Goal: Task Accomplishment & Management: Use online tool/utility

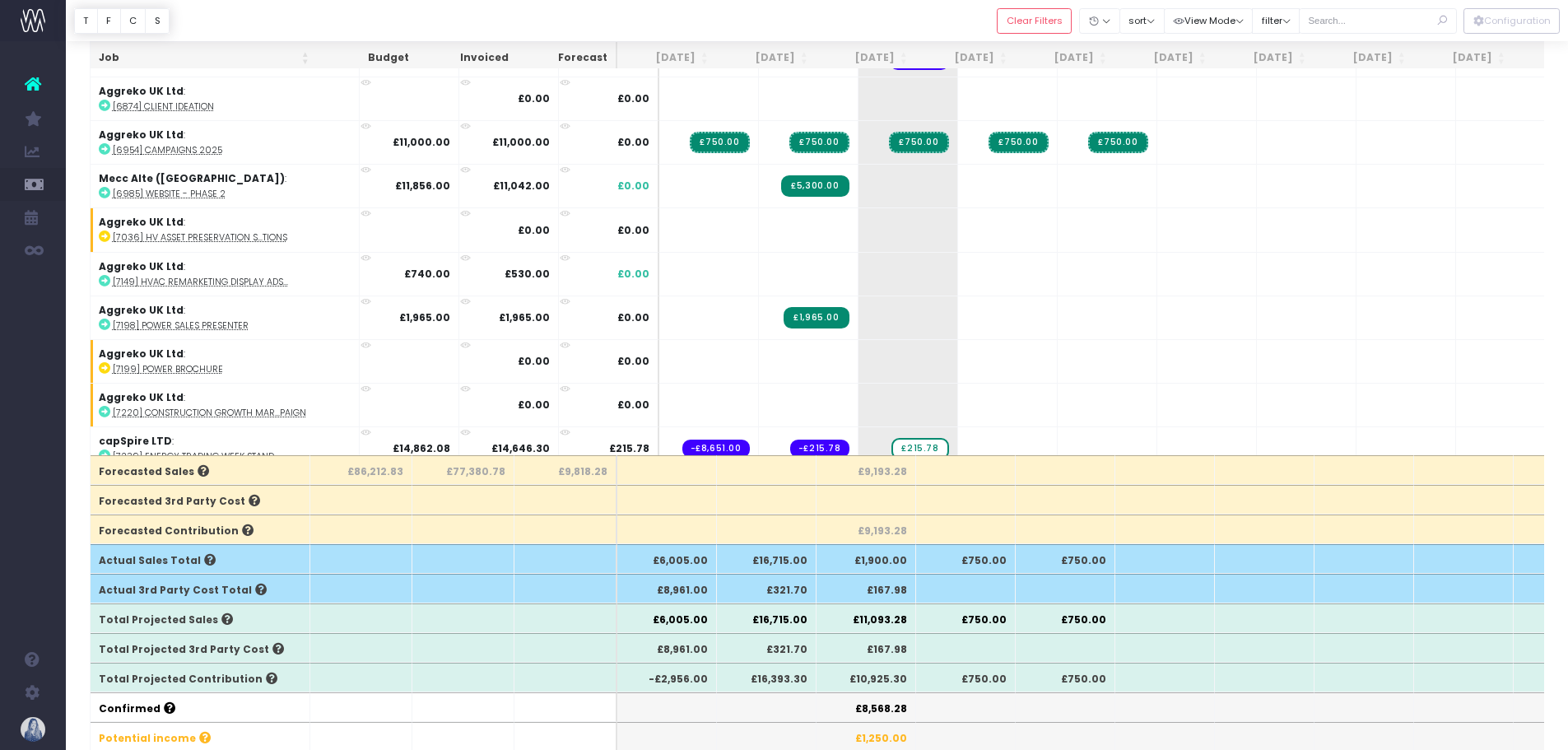
scroll to position [1138, 0]
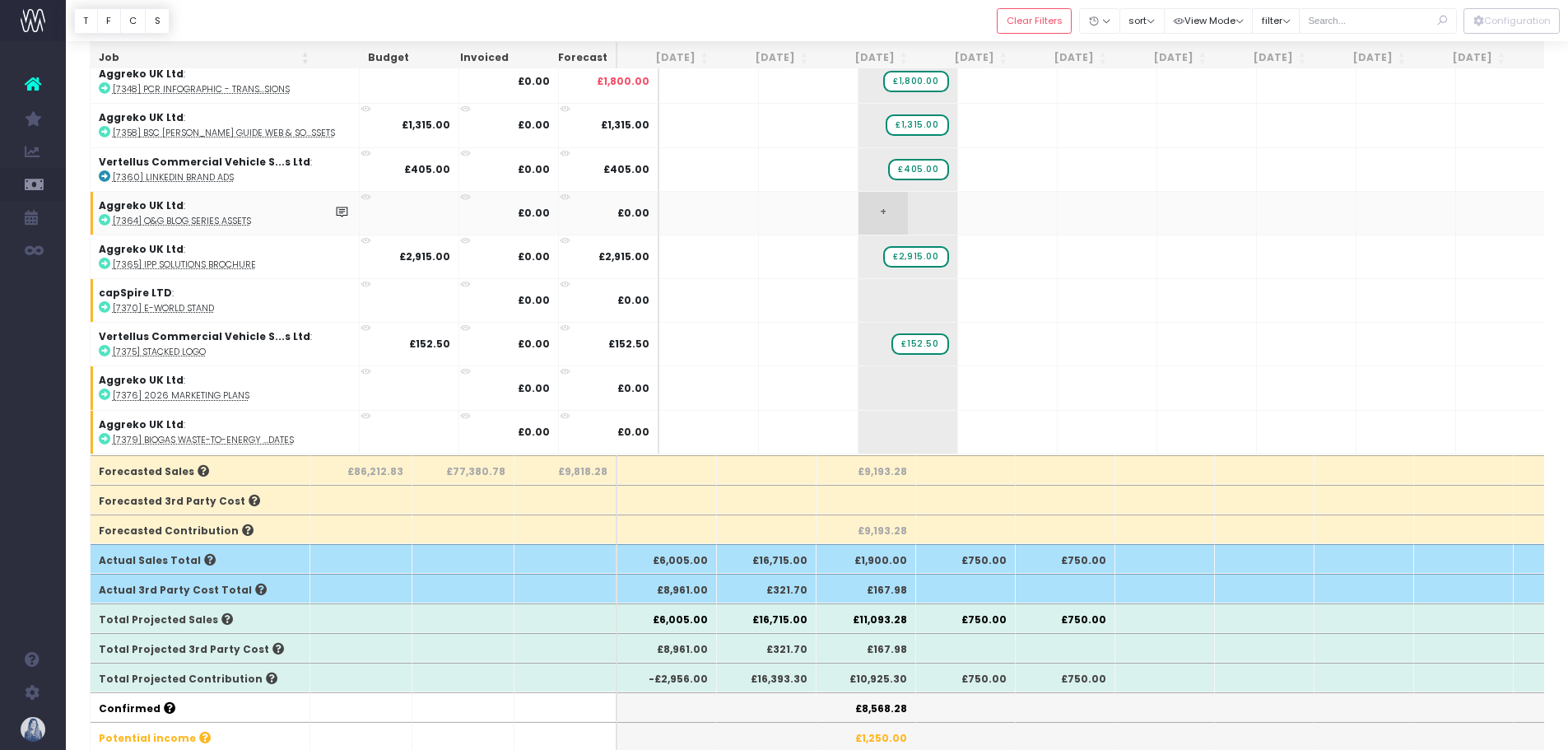
click at [859, 206] on span "+" at bounding box center [884, 213] width 49 height 43
type input "3620"
drag, startPoint x: 860, startPoint y: 412, endPoint x: 852, endPoint y: 425, distance: 15.3
click at [860, 413] on span "+" at bounding box center [884, 432] width 49 height 43
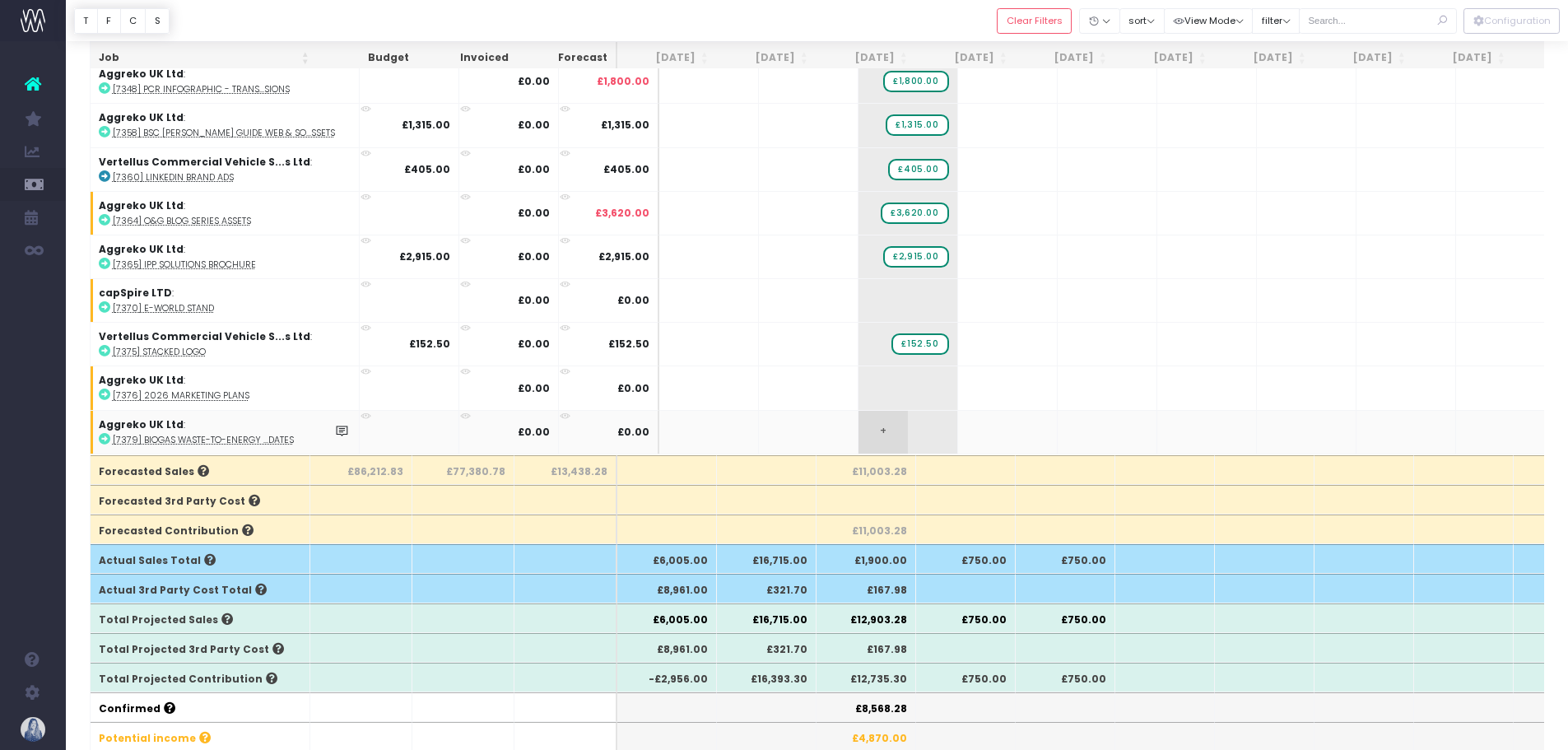
click at [859, 425] on span "+" at bounding box center [884, 432] width 49 height 43
type input "315"
click at [891, 422] on span "£315.00" at bounding box center [919, 432] width 57 height 21
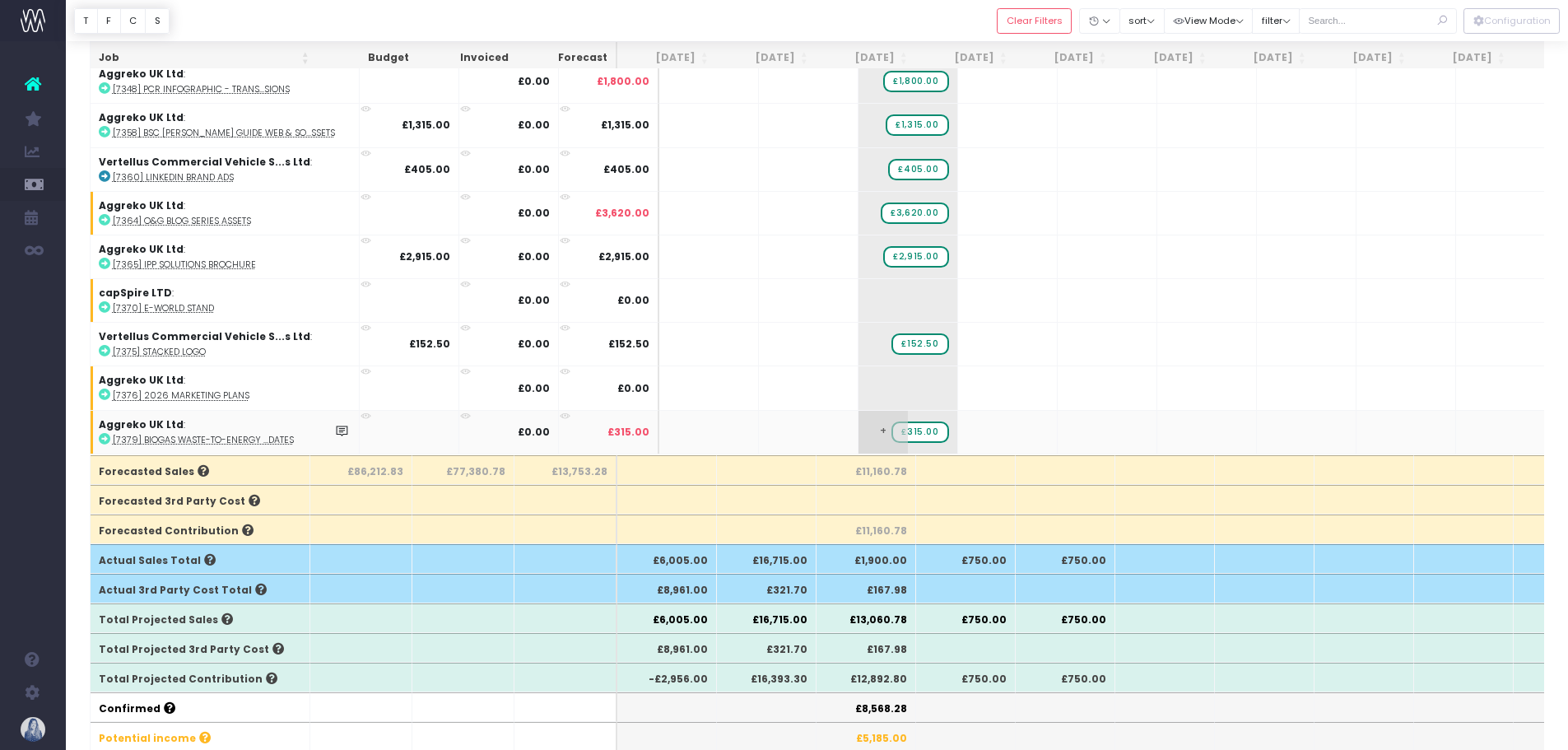
click at [891, 423] on span "£315.00" at bounding box center [919, 432] width 57 height 21
type input "360"
click at [889, 422] on span "£360.00" at bounding box center [918, 432] width 59 height 21
click at [889, 425] on span "£360.00" at bounding box center [918, 432] width 59 height 21
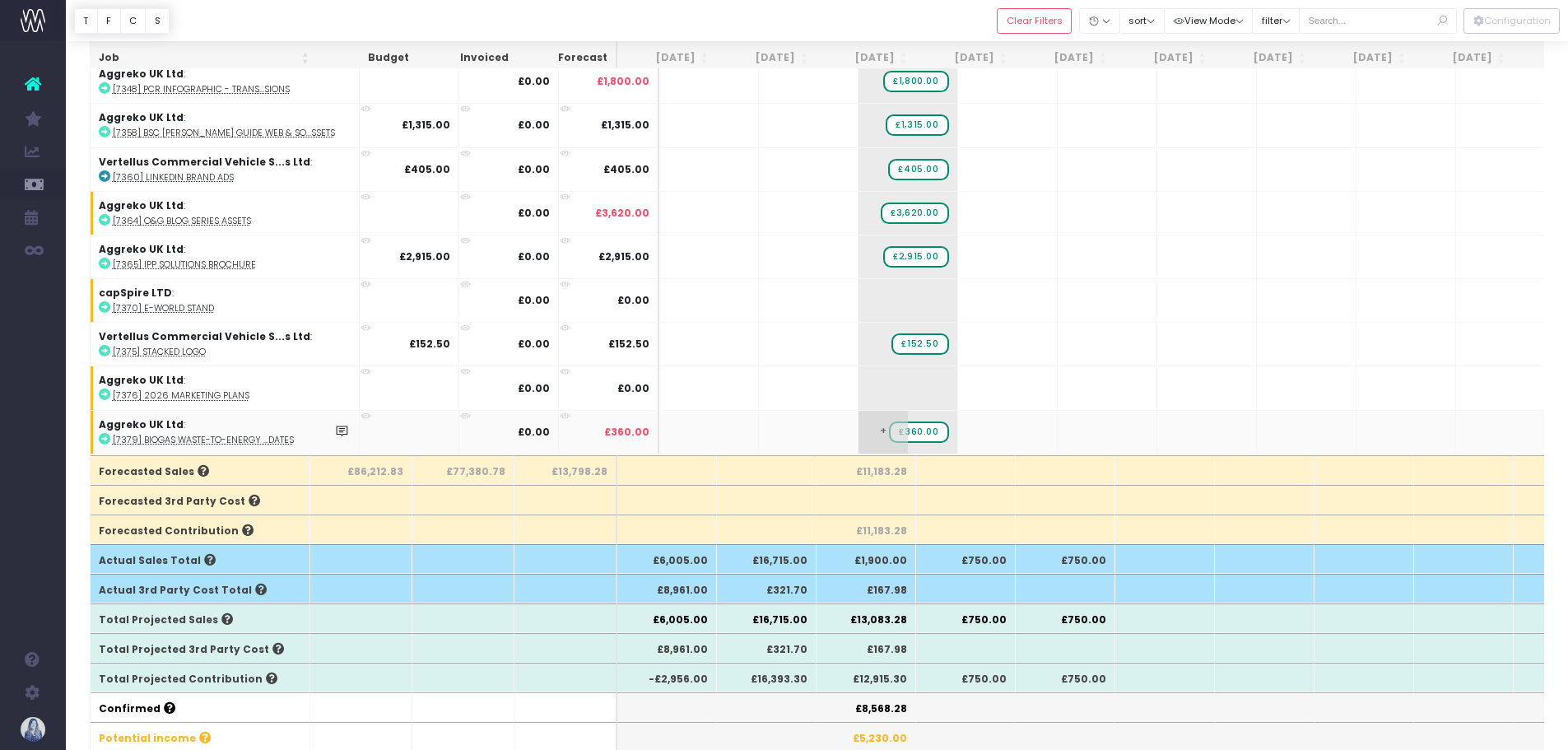
click at [889, 425] on span "£360.00" at bounding box center [918, 432] width 59 height 21
type input "315"
